Goal: Feedback & Contribution: Submit feedback/report problem

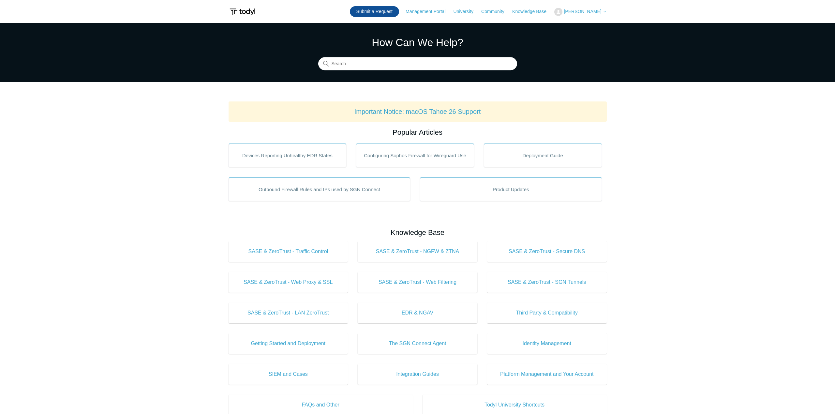
drag, startPoint x: 395, startPoint y: 12, endPoint x: 399, endPoint y: 13, distance: 3.6
click at [396, 12] on link "Submit a Request" at bounding box center [374, 11] width 49 height 11
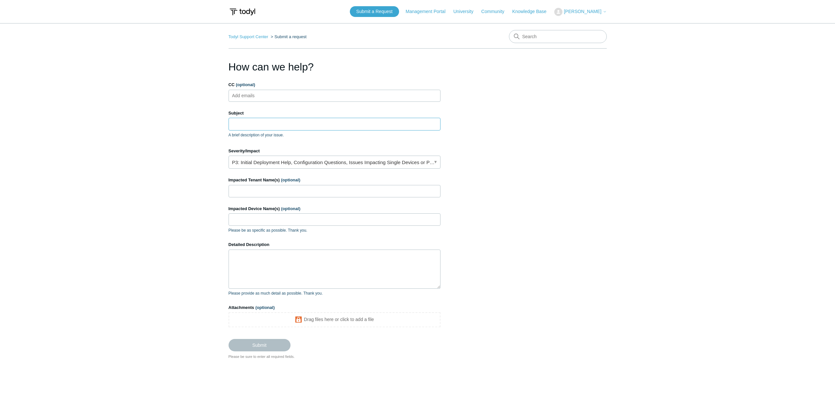
click at [258, 123] on input "Subject" at bounding box center [335, 124] width 212 height 12
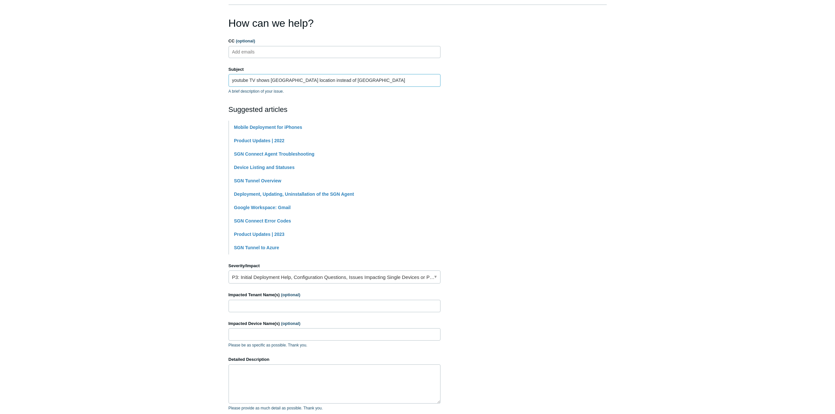
scroll to position [98, 0]
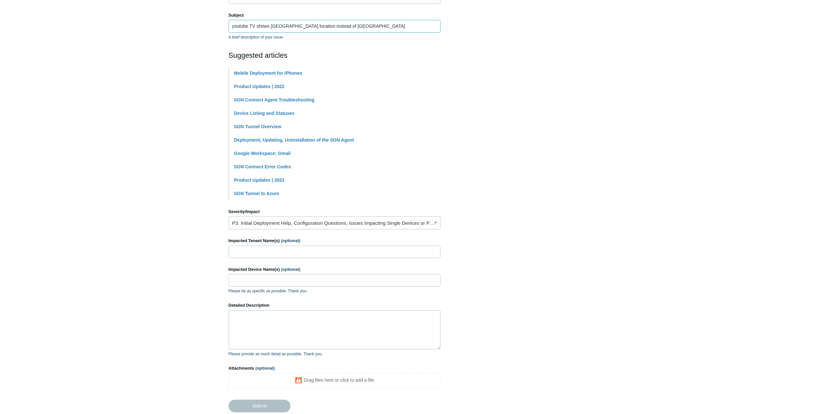
type input "youtube TV shows [GEOGRAPHIC_DATA] location instead of [GEOGRAPHIC_DATA]"
click at [306, 255] on input "Impacted Tenant Name(s) (optional)" at bounding box center [335, 252] width 212 height 12
type input "[PERSON_NAME] Dentistry"
type input "all"
click at [253, 319] on textarea "Detailed Description" at bounding box center [335, 329] width 212 height 39
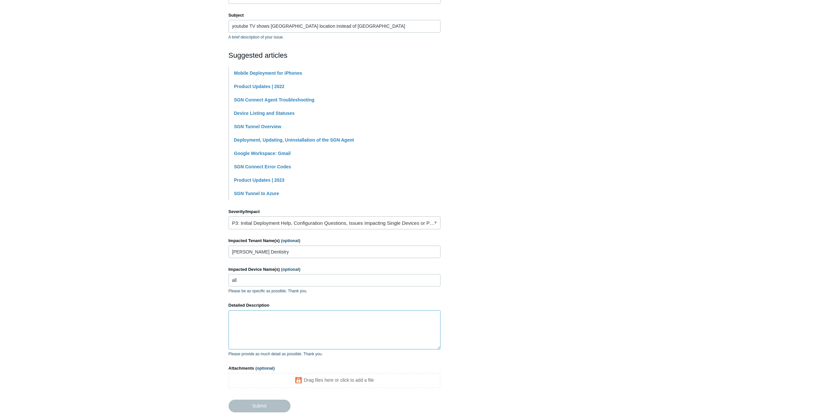
type textarea "A"
type textarea "T"
click at [272, 316] on textarea "a dentist" at bounding box center [335, 329] width 212 height 39
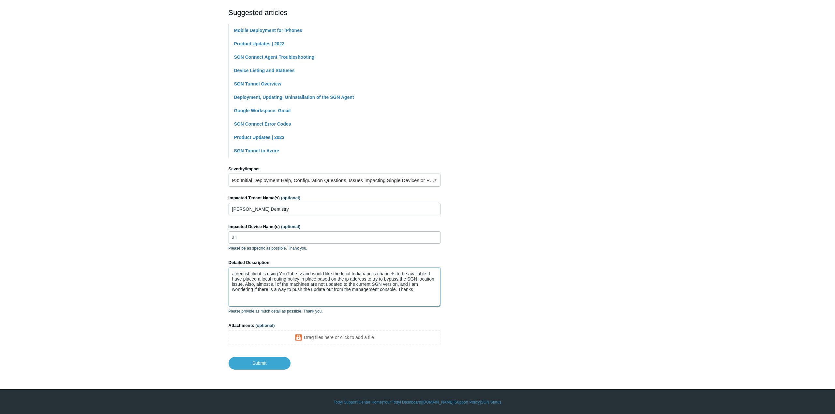
scroll to position [142, 0]
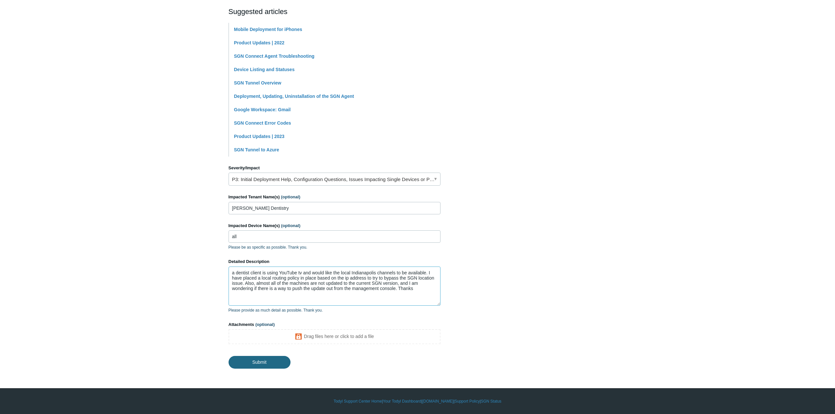
type textarea "a dentist client is using YouTube tv and would like the local Indianapolis chan…"
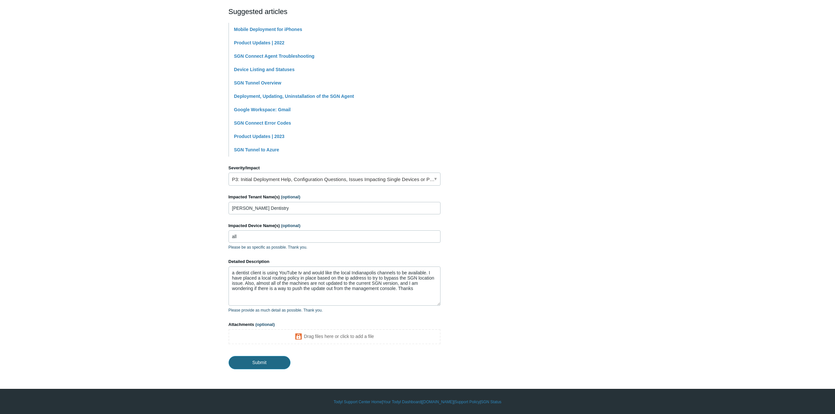
click at [264, 364] on input "Submit" at bounding box center [260, 362] width 62 height 13
